Goal: Information Seeking & Learning: Learn about a topic

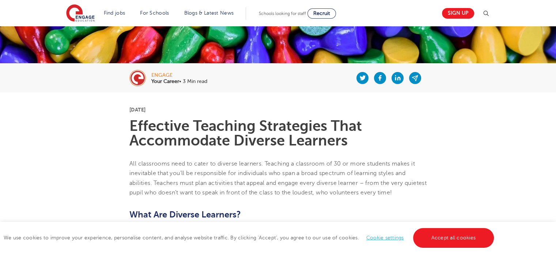
scroll to position [108, 0]
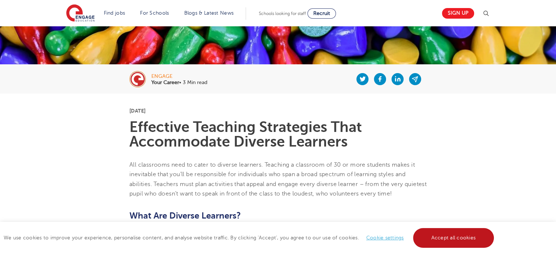
click at [460, 239] on link "Accept all cookies" at bounding box center [453, 238] width 81 height 20
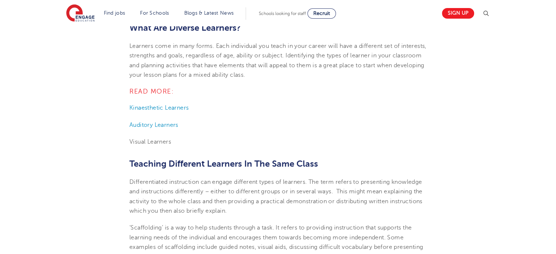
scroll to position [308, 0]
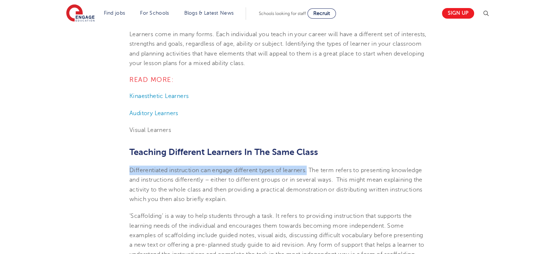
drag, startPoint x: 131, startPoint y: 169, endPoint x: 308, endPoint y: 171, distance: 177.6
click at [308, 171] on span "Differentiated instruction can engage different types of learners. The term ref…" at bounding box center [275, 184] width 293 height 35
copy span "Differentiated instruction can engage different types of learners."
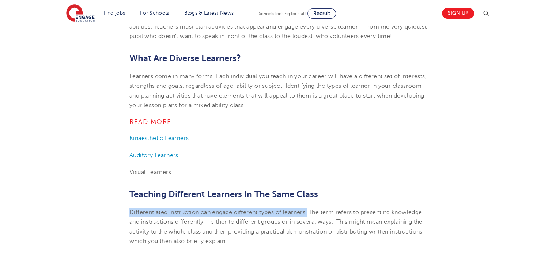
scroll to position [292, 0]
